Goal: Find specific page/section: Find specific page/section

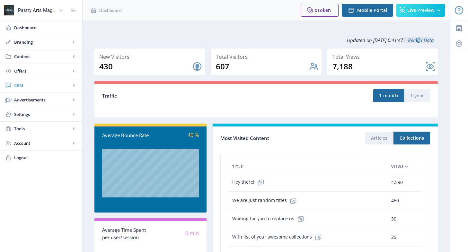
click at [34, 86] on span "CRM" at bounding box center [42, 85] width 57 height 6
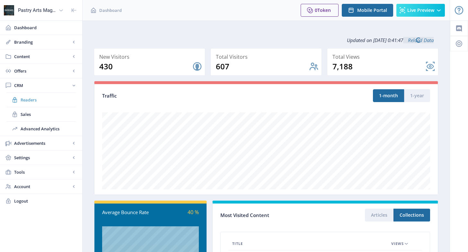
click at [40, 100] on span "Readers" at bounding box center [48, 100] width 55 height 6
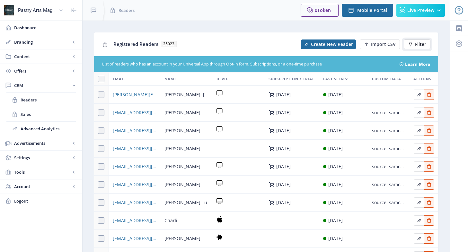
click at [415, 42] on button "Filter" at bounding box center [417, 45] width 27 height 10
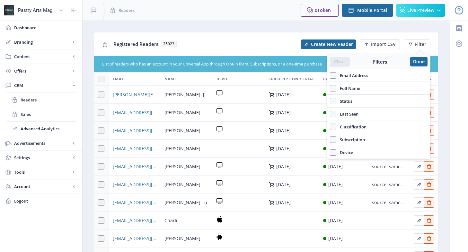
click at [359, 74] on span "Email Address" at bounding box center [353, 76] width 32 height 8
click at [330, 75] on input "Email Address" at bounding box center [330, 75] width 0 height 0
checkbox input "true"
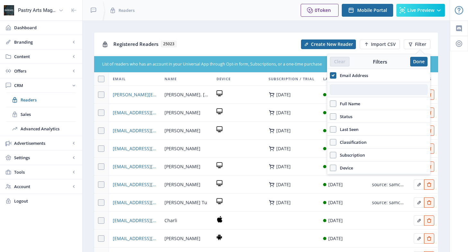
click at [351, 91] on input "text" at bounding box center [379, 90] width 98 height 10
paste input "[PERSON_NAME][EMAIL_ADDRESS][PERSON_NAME][DOMAIN_NAME]"
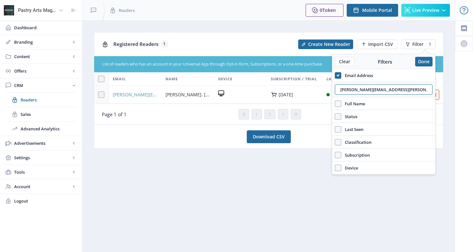
type input "[PERSON_NAME][EMAIL_ADDRESS][PERSON_NAME][DOMAIN_NAME]"
click at [140, 94] on span "[PERSON_NAME][EMAIL_ADDRESS][PERSON_NAME][DOMAIN_NAME]" at bounding box center [135, 95] width 45 height 8
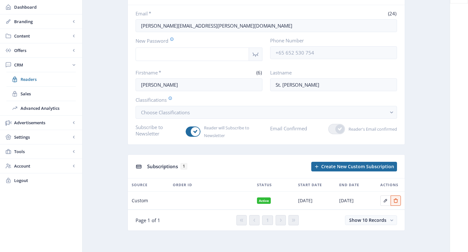
scroll to position [49, 0]
